Goal: Information Seeking & Learning: Learn about a topic

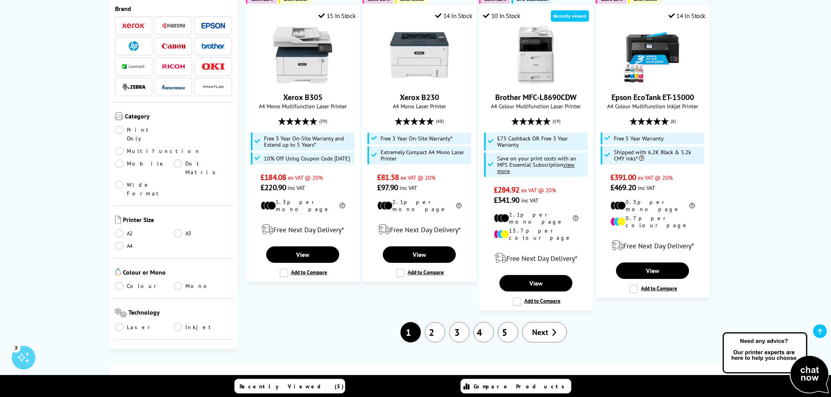
scroll to position [1047, 0]
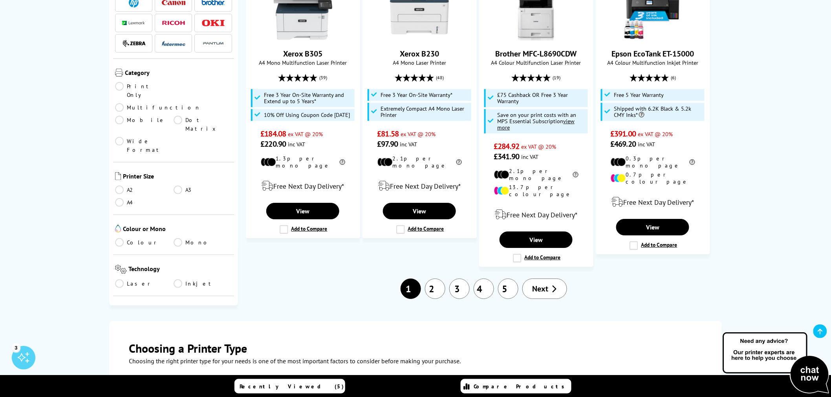
click at [434, 279] on link "2" at bounding box center [435, 289] width 20 height 20
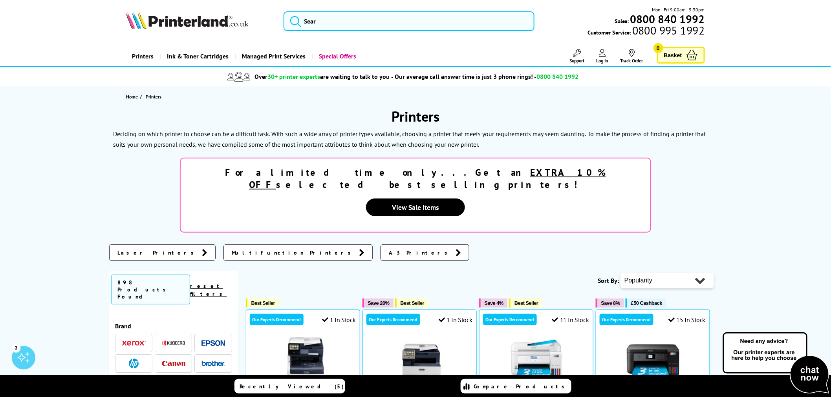
click at [429, 245] on div "Laser Printers Multifunction Printers A3 Printers" at bounding box center [415, 255] width 613 height 20
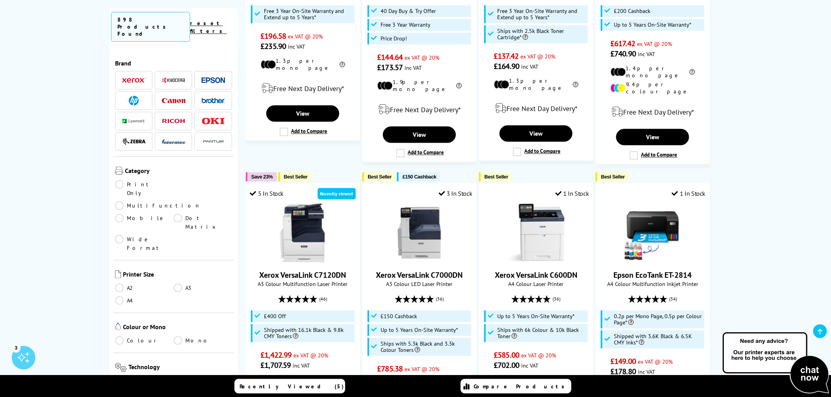
scroll to position [916, 0]
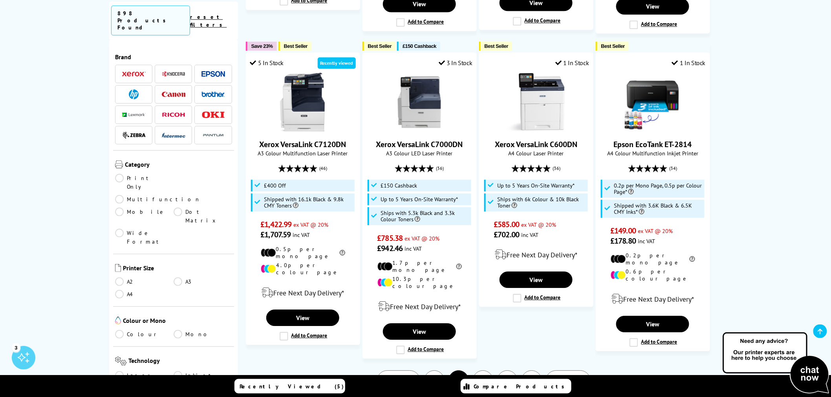
click at [483, 371] on link "3" at bounding box center [483, 381] width 20 height 20
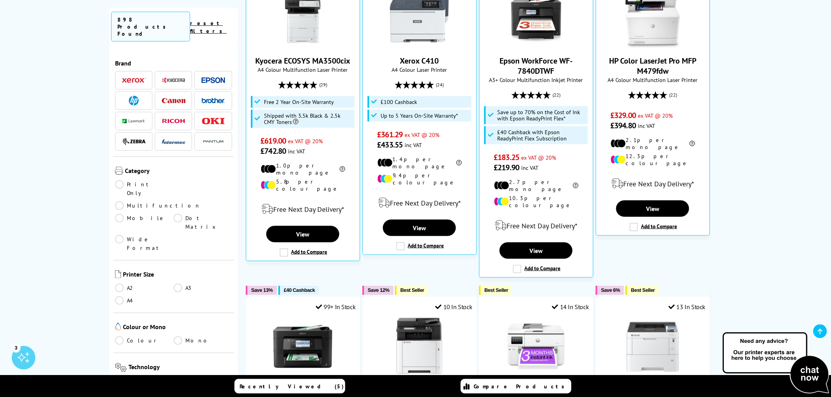
scroll to position [523, 0]
